Goal: Task Accomplishment & Management: Manage account settings

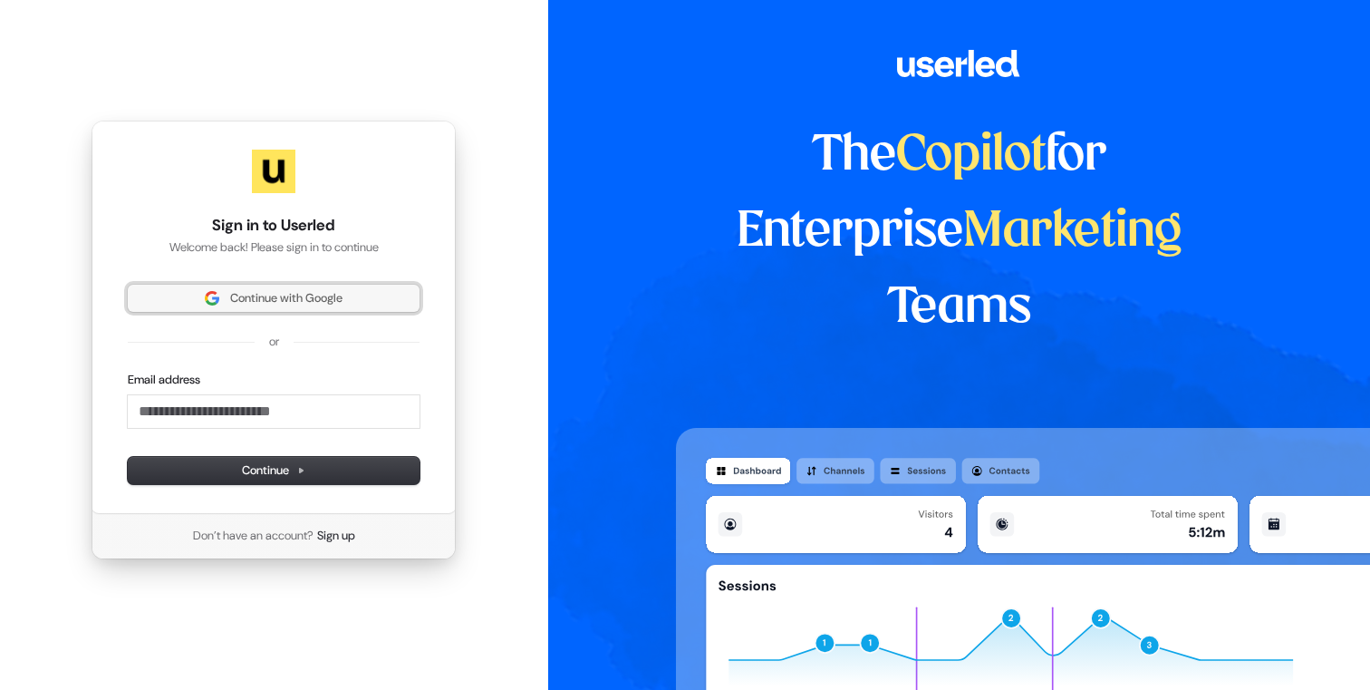
click at [300, 296] on span "Continue with Google" at bounding box center [286, 298] width 112 height 16
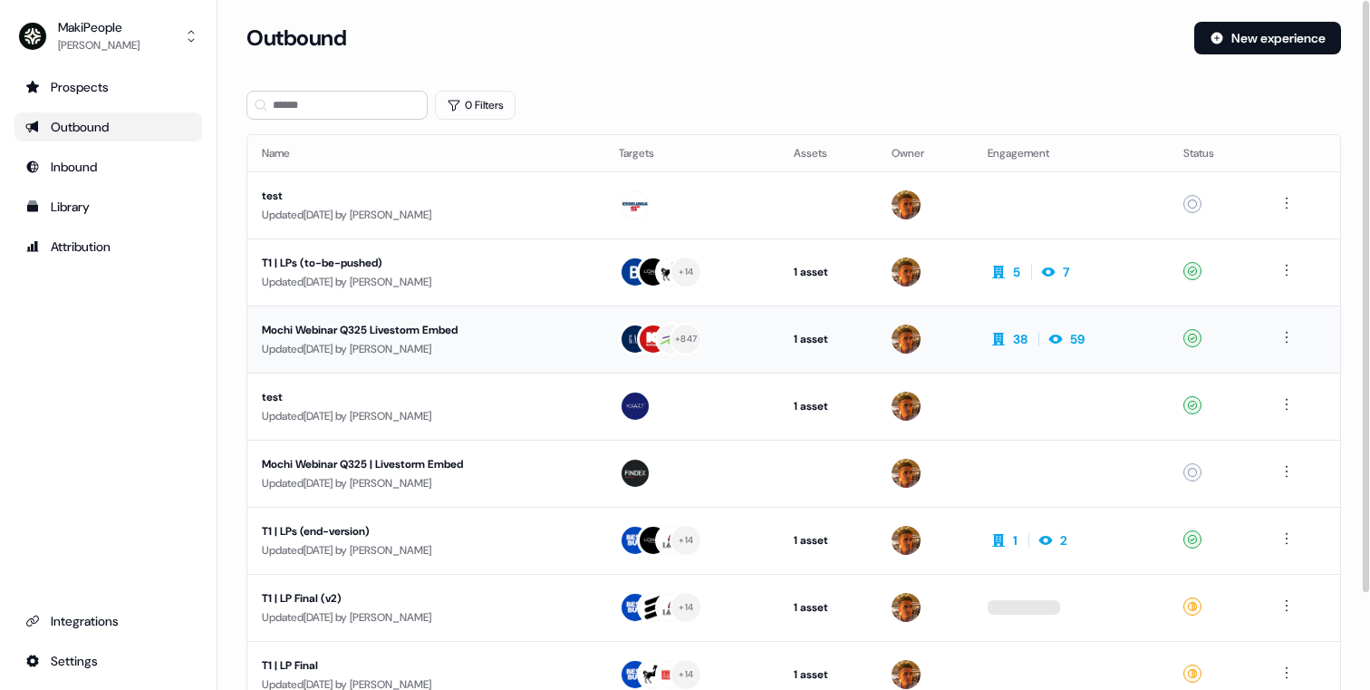
click at [322, 328] on div "Mochi Webinar Q325 Livestorm Embed" at bounding box center [426, 330] width 328 height 18
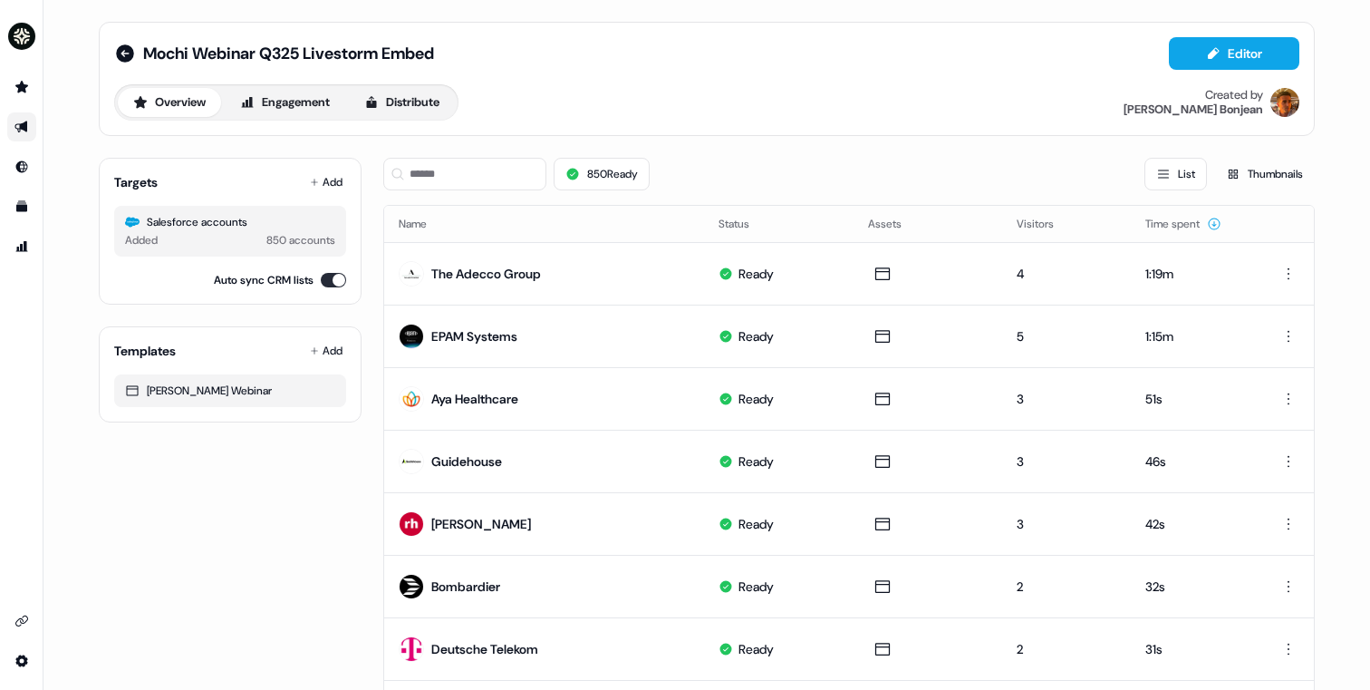
click at [223, 220] on div "Salesforce accounts" at bounding box center [230, 222] width 210 height 18
click at [503, 270] on div "The Adecco Group" at bounding box center [486, 274] width 110 height 18
click at [503, 271] on div "The Adecco Group" at bounding box center [486, 274] width 110 height 18
click at [1284, 266] on html "For the best experience switch devices to a bigger screen. Go to [DOMAIN_NAME] …" at bounding box center [685, 345] width 1370 height 690
click at [1261, 299] on div "Edit" at bounding box center [1285, 307] width 107 height 29
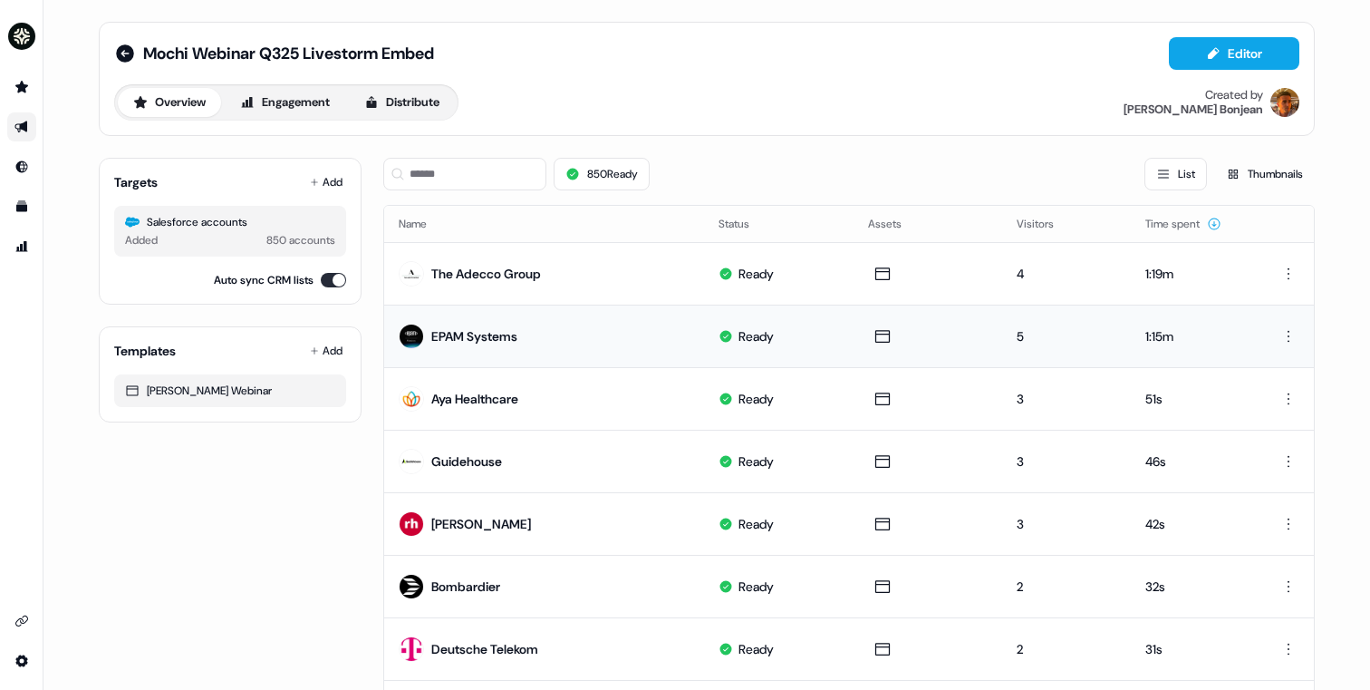
click at [489, 334] on div "EPAM Systems" at bounding box center [474, 336] width 86 height 18
click at [1289, 334] on html "For the best experience switch devices to a bigger screen. Go to [DOMAIN_NAME] …" at bounding box center [685, 345] width 1370 height 690
click at [1271, 361] on div "Edit" at bounding box center [1285, 369] width 107 height 29
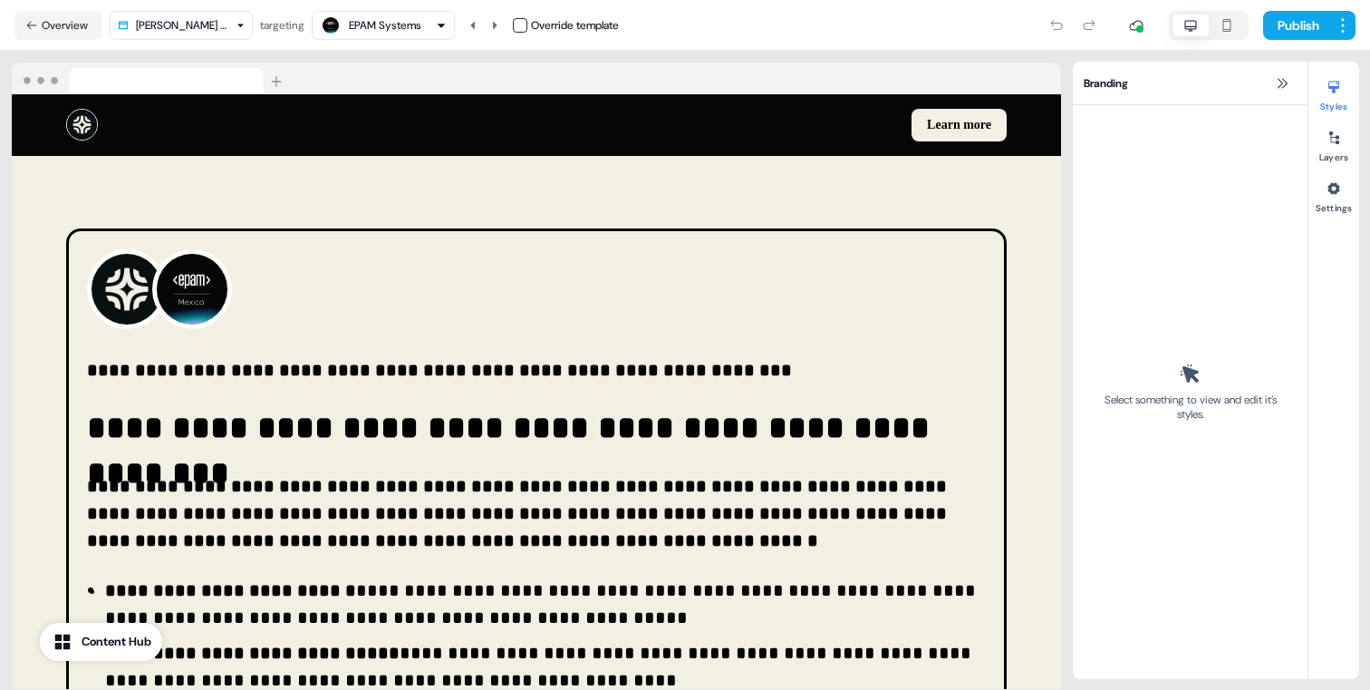
click at [1357, 23] on nav "Overview [PERSON_NAME] Webinar targeting EPAM Systems Override template Publish" at bounding box center [685, 25] width 1370 height 51
click at [1348, 23] on html "**********" at bounding box center [685, 345] width 1370 height 690
click at [1221, 24] on html "**********" at bounding box center [685, 345] width 1370 height 690
